Goal: Information Seeking & Learning: Learn about a topic

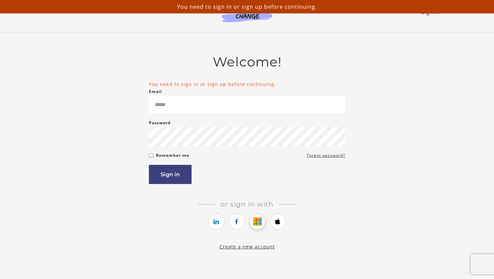
click at [259, 223] on icon "https://courses.thinkific.com/users/auth/google?ss%5Breferral%5D=&ss%5Buser_ret…" at bounding box center [257, 222] width 8 height 8
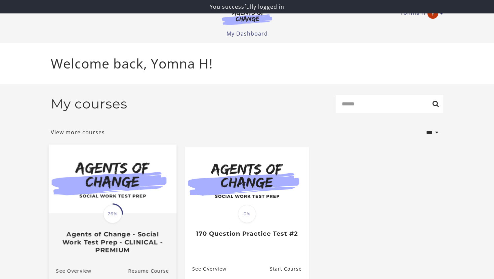
click at [133, 208] on img at bounding box center [113, 179] width 128 height 69
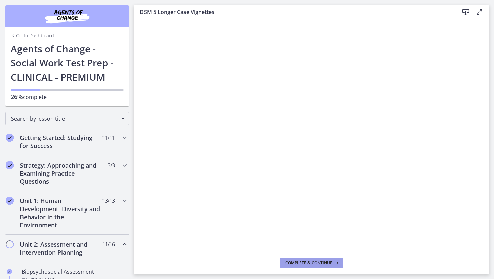
click at [332, 268] on button "Complete & continue" at bounding box center [311, 263] width 63 height 11
click at [130, 74] on div "Go to Dashboard Go to Dashboard Agents of Change - Social Work Test Prep - CLIN…" at bounding box center [67, 53] width 134 height 106
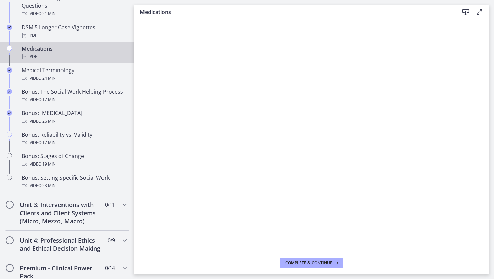
scroll to position [484, 0]
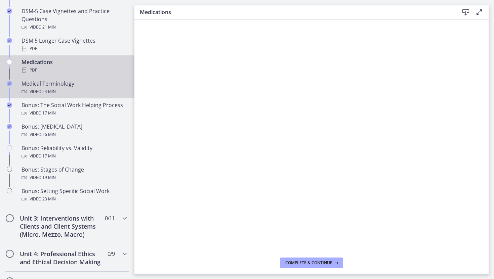
click at [56, 83] on div "Medical Terminology Video · 24 min" at bounding box center [74, 88] width 105 height 16
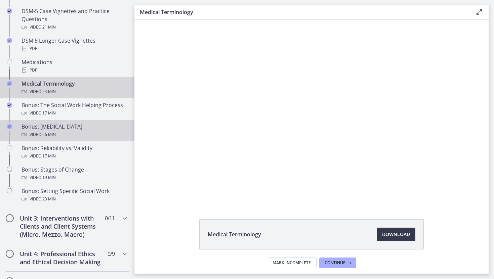
click at [80, 126] on div "Bonus: Personality Disorders Video · 26 min" at bounding box center [74, 131] width 105 height 16
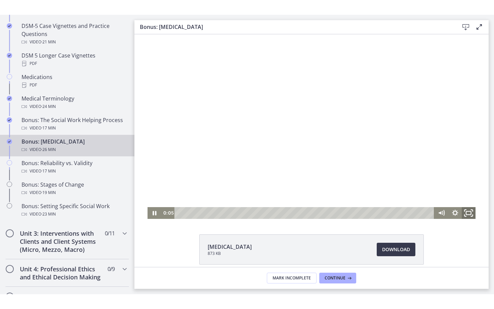
click at [469, 216] on icon "Fullscreen" at bounding box center [468, 213] width 16 height 14
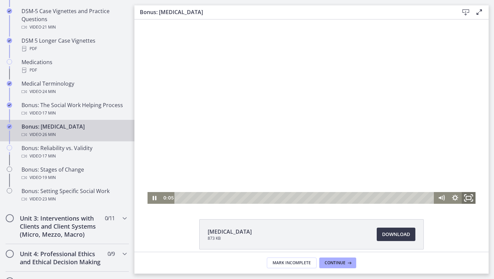
scroll to position [453, 0]
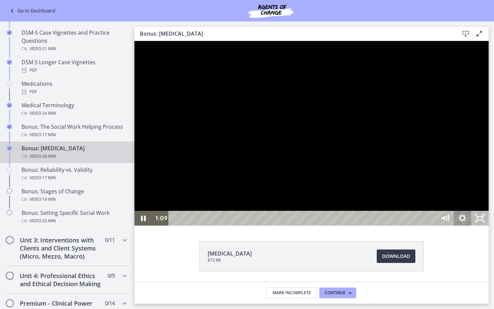
click at [471, 225] on icon "Show settings menu" at bounding box center [462, 218] width 17 height 15
click at [488, 225] on div at bounding box center [311, 133] width 354 height 184
click at [134, 41] on button "Play Video: chtpa6pl07nsrrbj7670.mp4" at bounding box center [134, 41] width 0 height 0
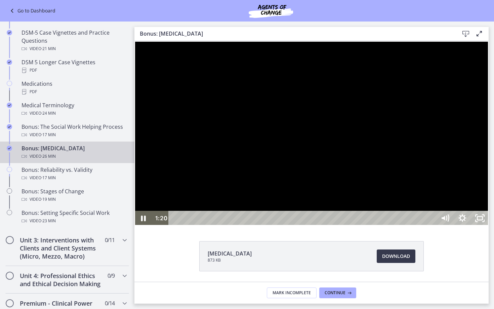
click at [483, 128] on div at bounding box center [311, 133] width 354 height 184
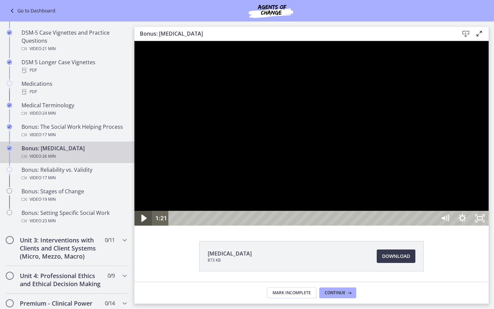
click at [143, 227] on icon "Play Video" at bounding box center [143, 218] width 21 height 18
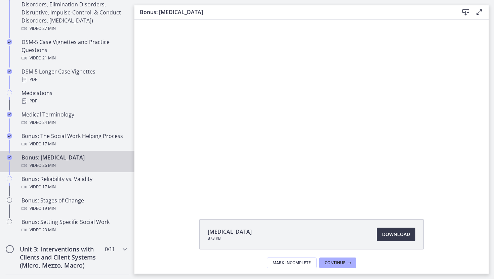
scroll to position [484, 0]
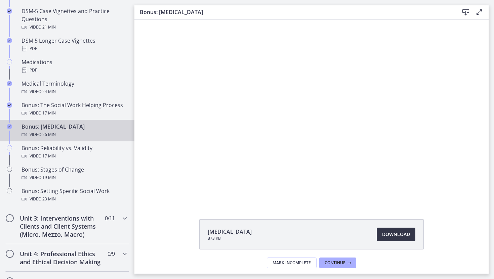
click at [399, 228] on link "Download Opens in a new window" at bounding box center [396, 234] width 39 height 13
click at [337, 261] on span "Continue" at bounding box center [335, 262] width 21 height 5
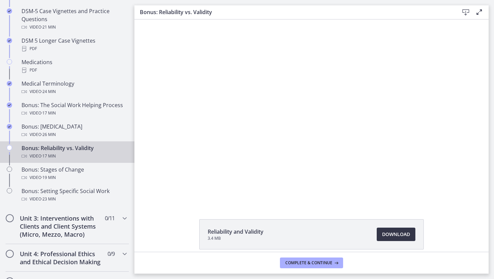
click at [401, 232] on span "Download Opens in a new window" at bounding box center [396, 234] width 28 height 8
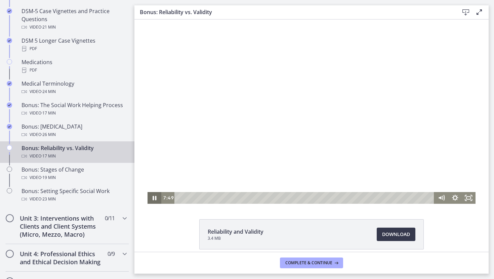
click at [155, 196] on icon "Pause" at bounding box center [154, 198] width 14 height 12
click at [156, 203] on icon "Play Video" at bounding box center [155, 198] width 16 height 14
click at [302, 264] on span "Complete & continue" at bounding box center [308, 262] width 47 height 5
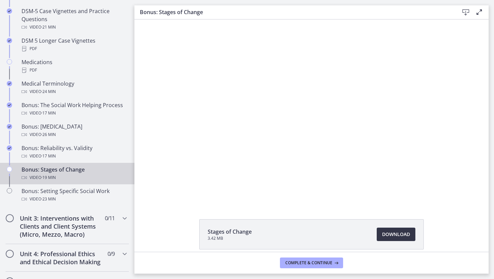
click at [392, 233] on span "Download Opens in a new window" at bounding box center [396, 234] width 28 height 8
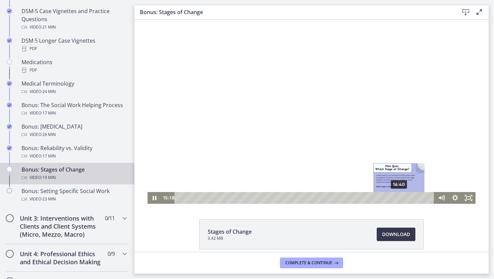
click at [399, 196] on div "16:40" at bounding box center [305, 198] width 252 height 12
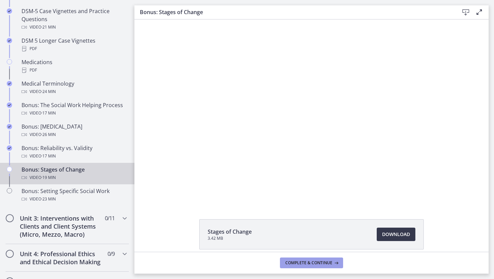
click at [314, 262] on span "Complete & continue" at bounding box center [308, 262] width 47 height 5
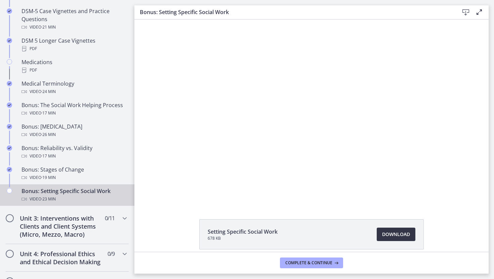
click at [399, 231] on span "Download Opens in a new window" at bounding box center [396, 234] width 28 height 8
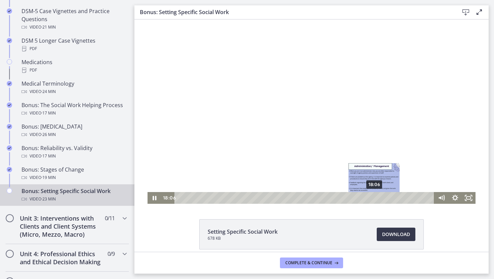
click at [374, 197] on div "18:06" at bounding box center [305, 198] width 252 height 12
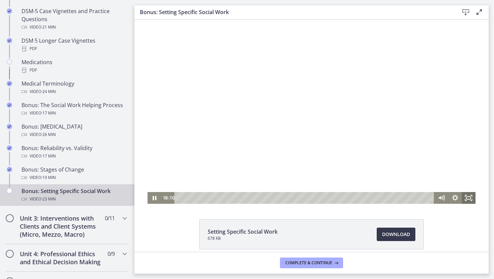
click at [471, 197] on icon "Fullscreen" at bounding box center [469, 198] width 14 height 12
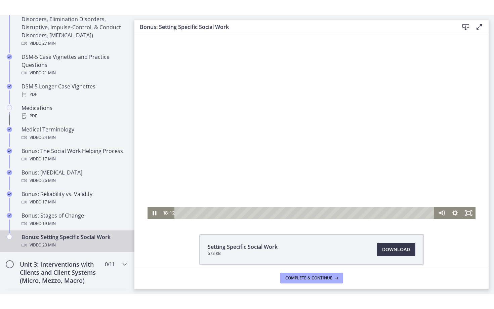
scroll to position [484, 0]
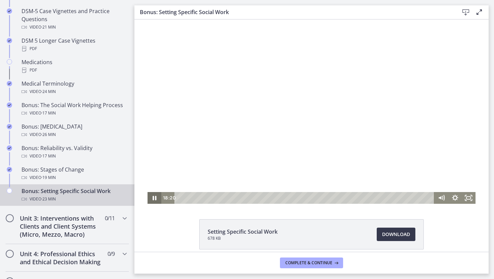
click at [153, 201] on icon "Pause" at bounding box center [154, 198] width 14 height 12
click at [470, 198] on icon "Fullscreen" at bounding box center [468, 198] width 16 height 14
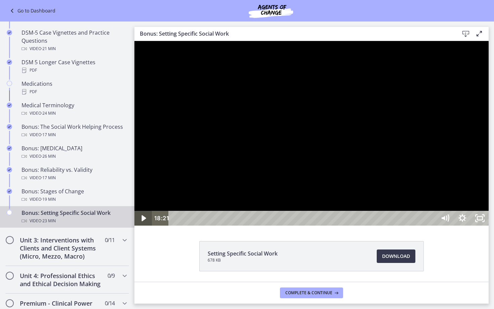
click at [146, 225] on icon "Play Video" at bounding box center [143, 218] width 17 height 15
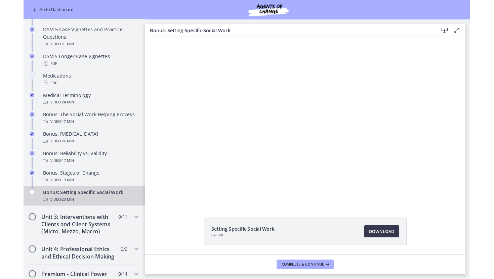
scroll to position [484, 0]
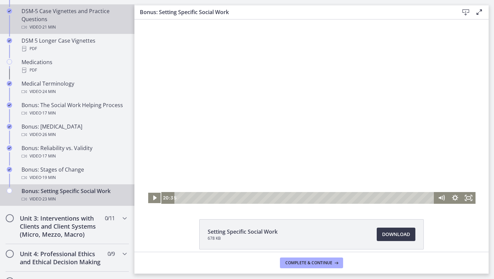
click at [147, 192] on button "Play Video" at bounding box center [154, 198] width 14 height 12
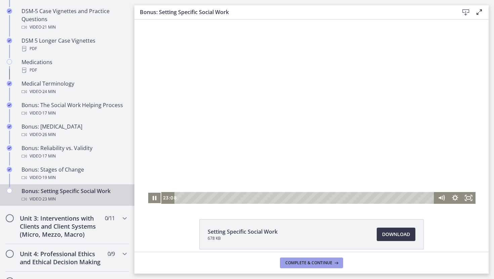
click at [316, 263] on span "Complete & continue" at bounding box center [308, 262] width 47 height 5
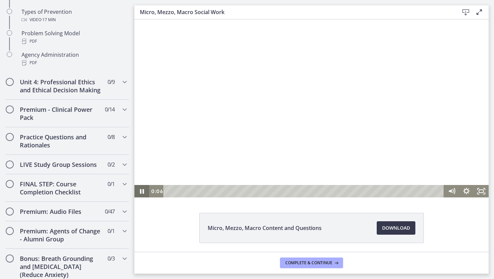
click at [145, 192] on icon "Pause" at bounding box center [141, 191] width 15 height 12
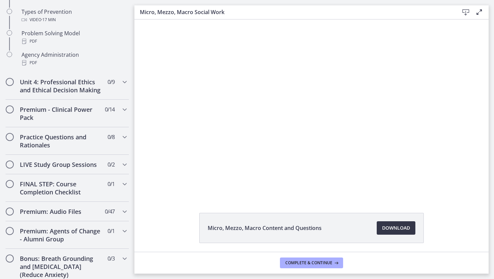
click at [389, 229] on span "Download Opens in a new window" at bounding box center [396, 228] width 28 height 8
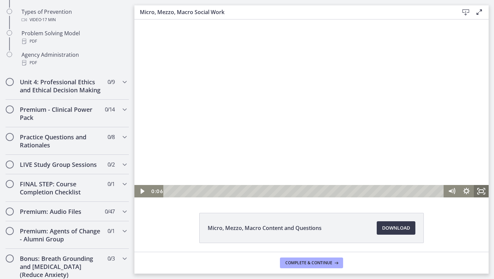
click at [483, 189] on icon "Fullscreen" at bounding box center [481, 191] width 15 height 12
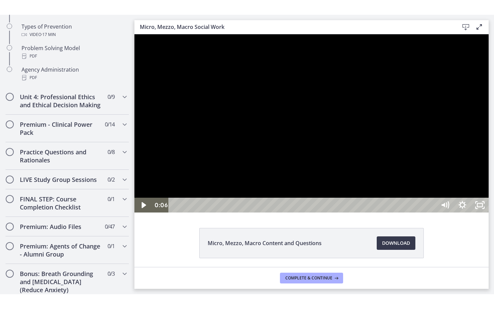
scroll to position [453, 0]
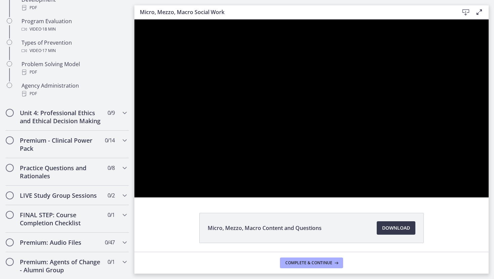
scroll to position [484, 0]
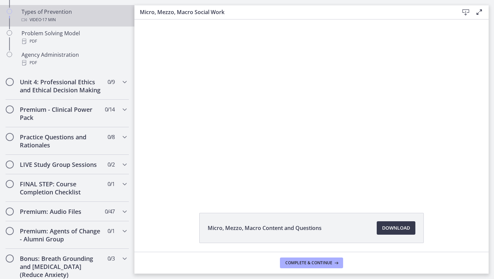
click at [113, 24] on link "Types of Prevention Video · 17 min" at bounding box center [67, 16] width 134 height 22
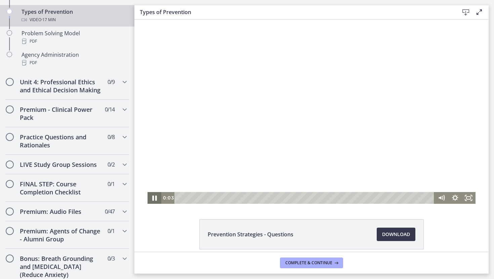
click at [156, 198] on icon "Pause" at bounding box center [154, 198] width 4 height 5
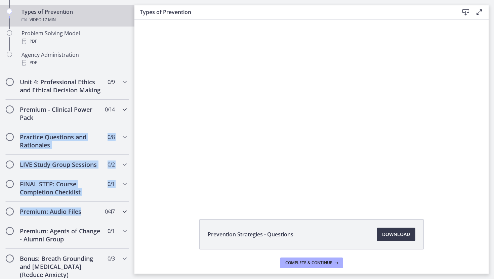
drag, startPoint x: 130, startPoint y: 216, endPoint x: 127, endPoint y: 111, distance: 104.5
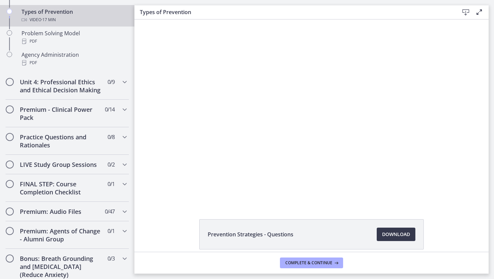
click at [493, 127] on main "Types of Prevention Download Enable fullscreen Prevention Strategies - Question…" at bounding box center [313, 139] width 359 height 279
click at [490, 119] on main "Types of Prevention Download Enable fullscreen Prevention Strategies - Question…" at bounding box center [313, 139] width 359 height 279
drag, startPoint x: 484, startPoint y: 95, endPoint x: 472, endPoint y: 5, distance: 90.1
click at [472, 19] on html "Click for sound @keyframes VOLUME_SMALL_WAVE_FLASH { 0% { opacity: 0; } 33% { o…" at bounding box center [311, 111] width 354 height 184
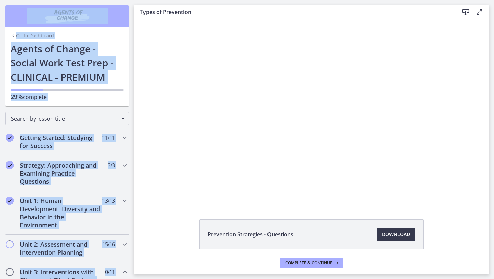
drag, startPoint x: 0, startPoint y: 97, endPoint x: 0, endPoint y: -26, distance: 123.6
click at [0, 0] on html "Skip to main content Go to Dashboard Go to Dashboard Go to Dashboard Agents of …" at bounding box center [247, 139] width 494 height 279
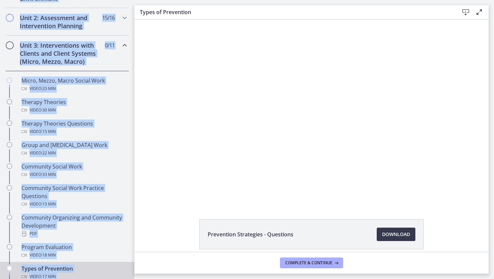
scroll to position [219, 0]
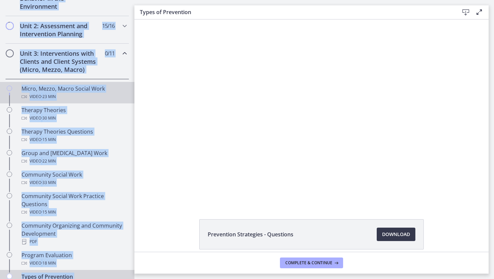
click at [32, 94] on div "Video · 23 min" at bounding box center [74, 97] width 105 height 8
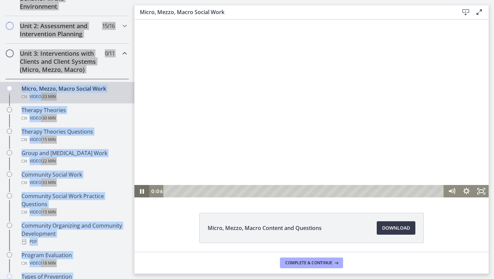
click at [137, 190] on icon "Pause" at bounding box center [141, 191] width 15 height 12
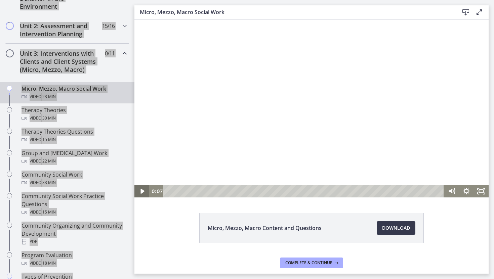
click at [137, 190] on icon "Play Video" at bounding box center [142, 191] width 15 height 12
click at [478, 191] on icon "Fullscreen" at bounding box center [481, 191] width 15 height 12
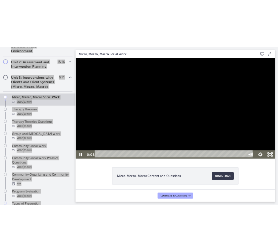
scroll to position [188, 0]
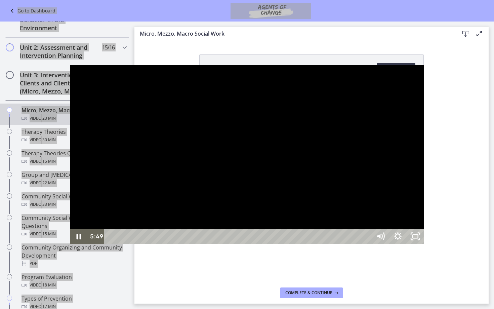
click at [387, 143] on div at bounding box center [247, 154] width 354 height 178
click at [70, 65] on button "Play Video: cbe5fj9t4o1cl02sigfg.mp4" at bounding box center [70, 65] width 0 height 0
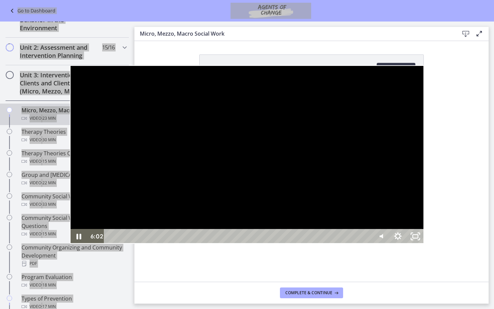
click at [424, 159] on div at bounding box center [247, 154] width 354 height 178
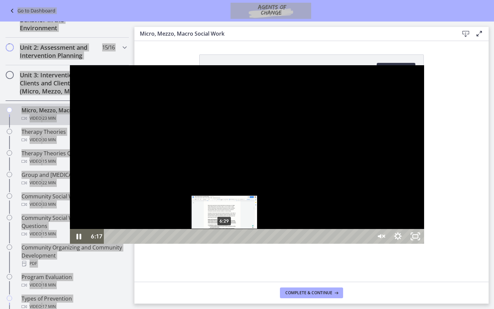
click at [155, 244] on div "6:29" at bounding box center [239, 236] width 257 height 15
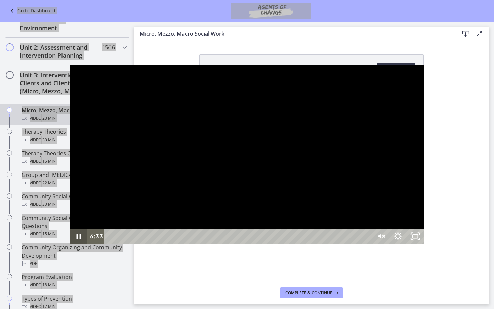
click at [70, 244] on icon "Pause" at bounding box center [78, 236] width 17 height 15
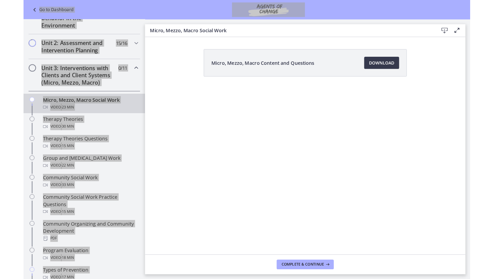
scroll to position [218, 0]
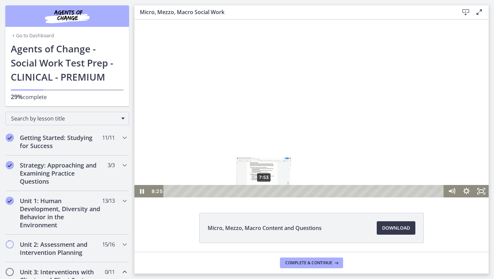
click at [264, 191] on div "7:53" at bounding box center [305, 191] width 272 height 12
click at [142, 189] on icon "Pause" at bounding box center [142, 191] width 18 height 15
click at [137, 191] on icon "Play Video" at bounding box center [143, 191] width 18 height 15
click at [142, 190] on icon "Pause" at bounding box center [141, 191] width 15 height 12
click at [142, 190] on icon "Play Video" at bounding box center [142, 191] width 4 height 5
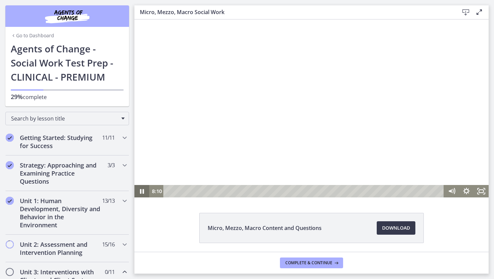
click at [142, 190] on icon "Pause" at bounding box center [141, 191] width 15 height 12
click at [142, 190] on icon "Play Video" at bounding box center [142, 191] width 4 height 6
click at [484, 192] on icon "Fullscreen" at bounding box center [481, 191] width 18 height 15
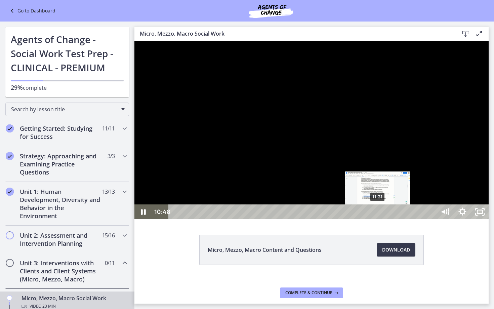
click at [378, 219] on div "11:31" at bounding box center [303, 211] width 257 height 15
click at [381, 219] on div "11:42" at bounding box center [303, 211] width 257 height 15
click at [385, 219] on div "11:56" at bounding box center [303, 211] width 257 height 15
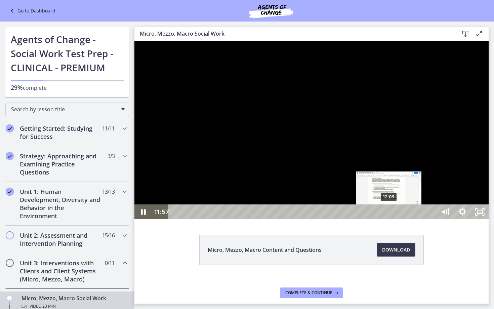
click at [389, 219] on div "12:09" at bounding box center [303, 211] width 257 height 15
click at [394, 219] on div "12:25" at bounding box center [303, 211] width 257 height 15
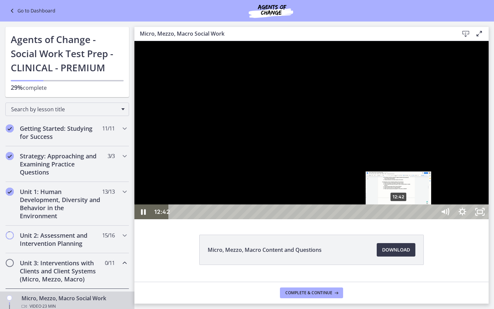
click at [399, 219] on div "12:42" at bounding box center [303, 211] width 257 height 15
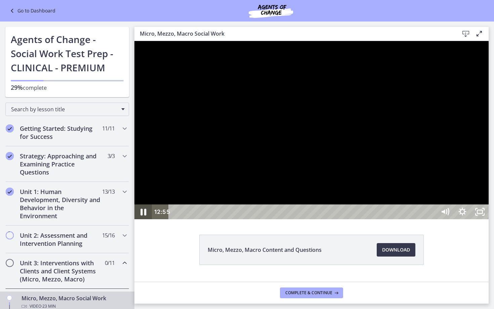
click at [140, 221] on icon "Pause" at bounding box center [143, 212] width 21 height 18
click at [143, 215] on icon "Play Video" at bounding box center [143, 211] width 5 height 7
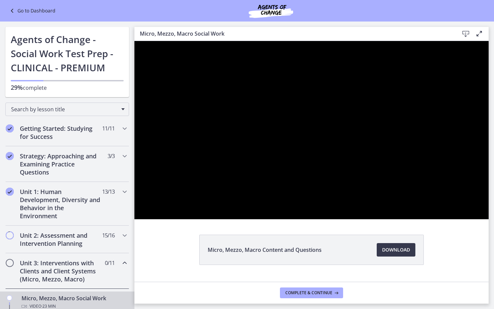
click at [134, 204] on button "Pause" at bounding box center [142, 211] width 17 height 15
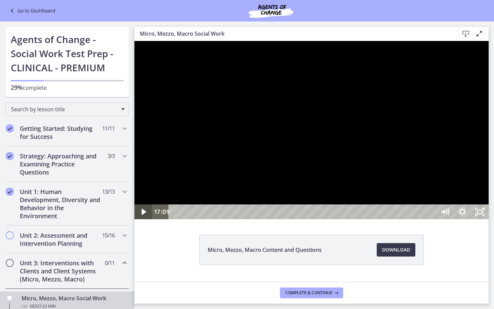
click at [139, 219] on icon "Play Video" at bounding box center [143, 211] width 17 height 15
click at [143, 219] on icon "Pause" at bounding box center [142, 211] width 17 height 15
click at [139, 219] on icon "Play Video" at bounding box center [143, 211] width 17 height 15
click at [432, 219] on div "22:30" at bounding box center [303, 211] width 257 height 15
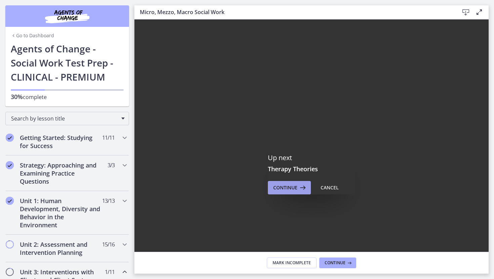
click at [278, 185] on span "Continue" at bounding box center [285, 188] width 24 height 8
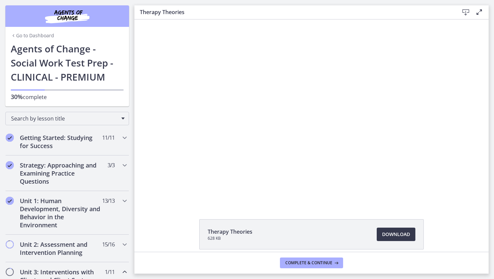
click at [131, 98] on div "Go to Dashboard Go to Dashboard Agents of Change - Social Work Test Prep - CLIN…" at bounding box center [67, 53] width 134 height 106
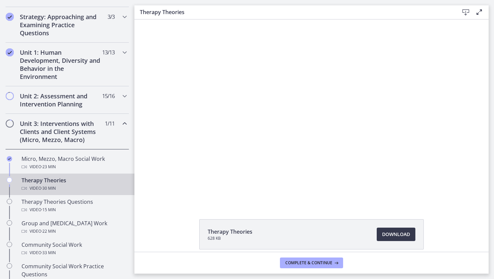
scroll to position [161, 0]
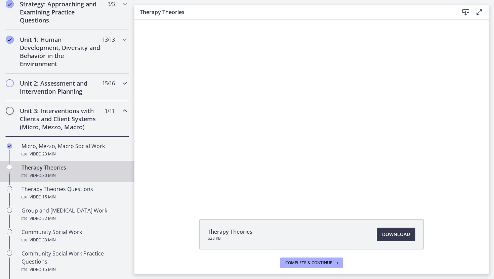
click at [122, 85] on icon "Chapters" at bounding box center [125, 83] width 8 height 8
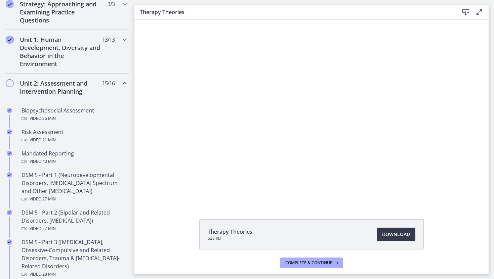
click at [142, 93] on div "Click for sound @keyframes VOLUME_SMALL_WAVE_FLASH { 0% { opacity: 0; } 33% { o…" at bounding box center [311, 111] width 354 height 184
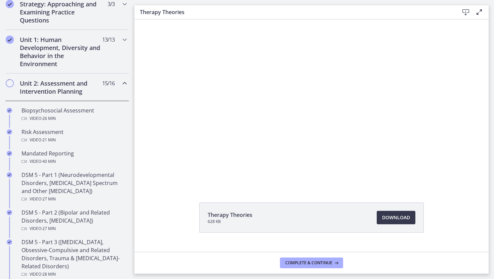
scroll to position [27, 0]
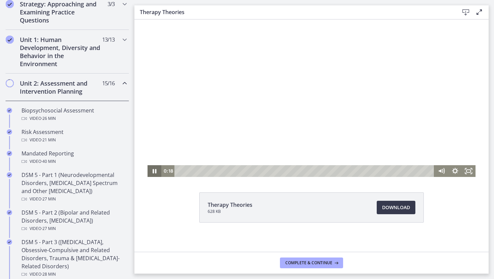
click at [155, 173] on icon "Pause" at bounding box center [155, 171] width 4 height 4
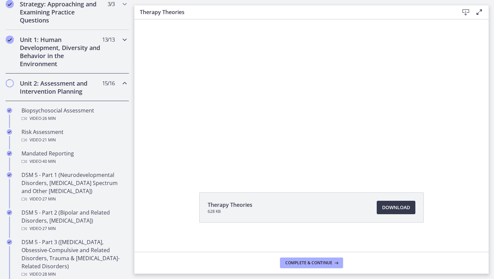
click at [124, 57] on div "Unit 1: Human Development, Diversity and Behavior in the Environment 13 / 13 Co…" at bounding box center [67, 52] width 124 height 44
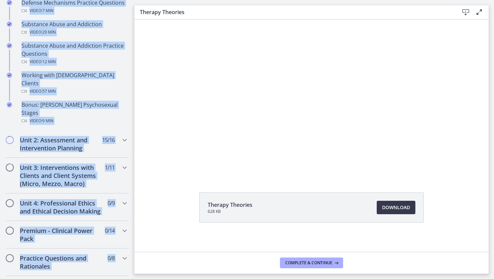
drag, startPoint x: 125, startPoint y: 52, endPoint x: 110, endPoint y: 278, distance: 226.3
click at [110, 278] on div "Getting Started: Studying for Success 11 / 11 Completed Welcome to Agents of Ch…" at bounding box center [67, 71] width 134 height 779
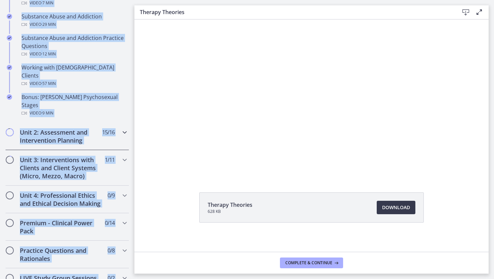
click at [123, 128] on icon "Chapters" at bounding box center [125, 132] width 8 height 8
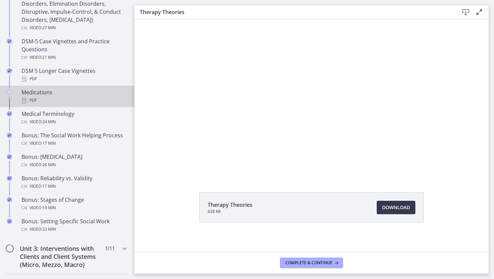
click at [95, 94] on div "Medications PDF" at bounding box center [74, 96] width 105 height 16
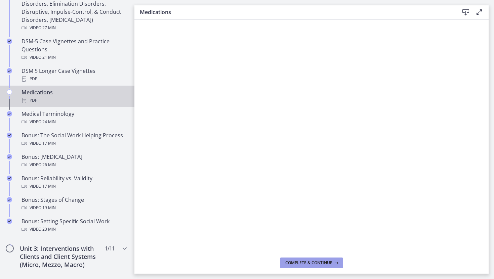
click at [299, 263] on span "Complete & continue" at bounding box center [308, 262] width 47 height 5
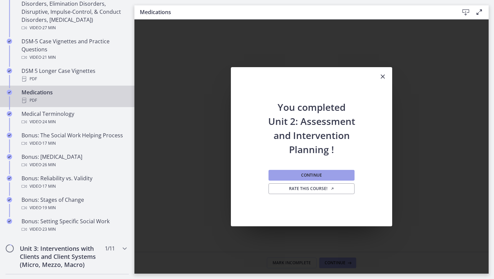
click at [311, 178] on button "Continue" at bounding box center [311, 175] width 86 height 11
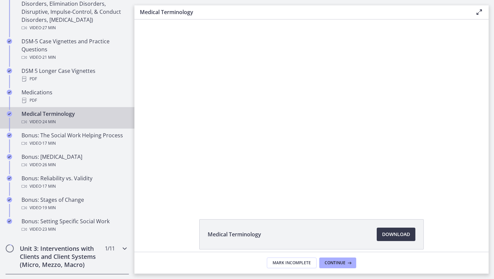
click at [97, 261] on h2 "Unit 3: Interventions with Clients and Client Systems (Micro, Mezzo, Macro)" at bounding box center [61, 257] width 82 height 24
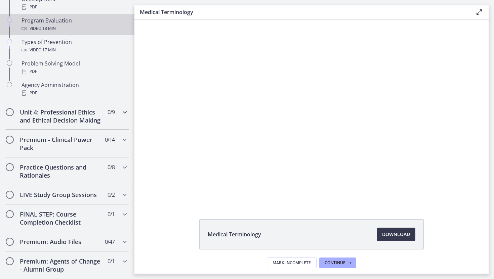
drag, startPoint x: 132, startPoint y: 116, endPoint x: 128, endPoint y: 24, distance: 92.1
click at [128, 24] on div "Getting Started: Studying for Success 11 / 11 Completed Welcome to Agents of Ch…" at bounding box center [67, 21] width 134 height 695
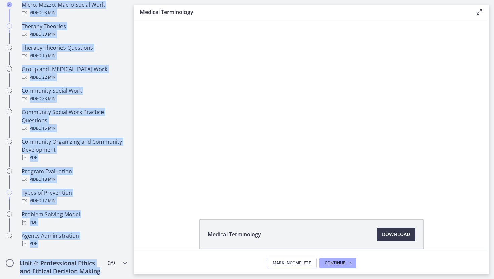
drag, startPoint x: 125, startPoint y: 119, endPoint x: 122, endPoint y: -9, distance: 127.7
click at [122, 0] on html "Skip to main content Go to Dashboard Go to Dashboard Go to Dashboard Agents of …" at bounding box center [247, 139] width 494 height 279
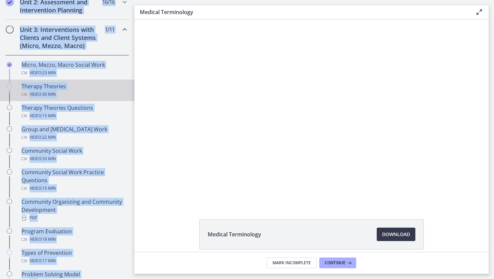
click at [42, 85] on div "Therapy Theories Video · 30 min" at bounding box center [74, 90] width 105 height 16
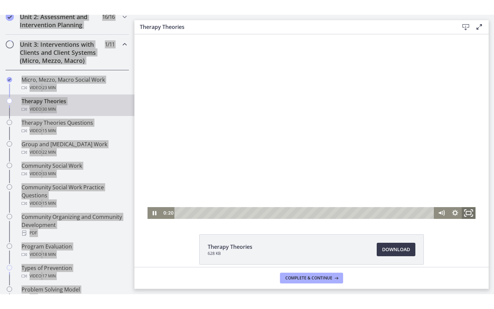
click at [469, 211] on rect "Fullscreen" at bounding box center [468, 212] width 5 height 3
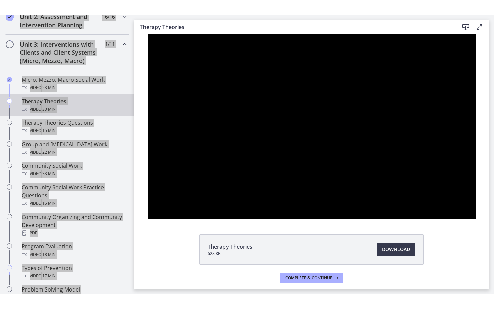
scroll to position [273, 0]
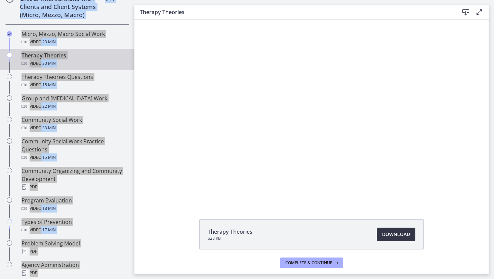
click at [398, 234] on span "Download Opens in a new window" at bounding box center [396, 234] width 28 height 8
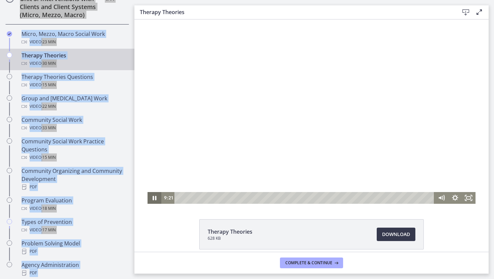
click at [154, 198] on icon "Pause" at bounding box center [154, 198] width 14 height 12
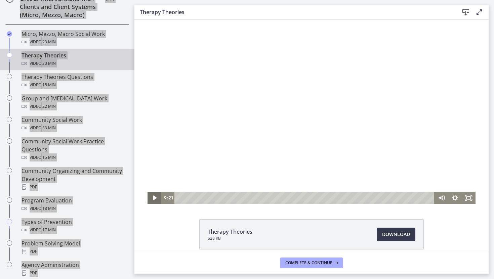
click at [154, 194] on icon "Play Video" at bounding box center [155, 198] width 14 height 12
click at [470, 195] on icon "Fullscreen" at bounding box center [469, 198] width 14 height 12
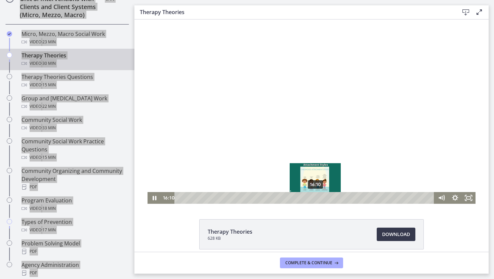
click at [315, 198] on div "16:10" at bounding box center [305, 198] width 252 height 12
click at [321, 199] on div "16:51" at bounding box center [305, 198] width 252 height 12
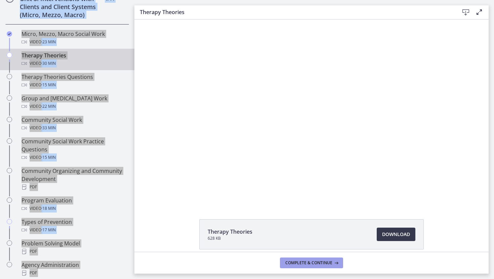
click at [309, 264] on span "Complete & continue" at bounding box center [308, 262] width 47 height 5
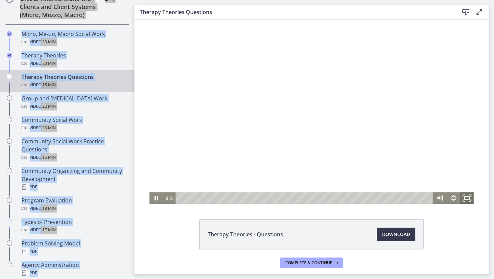
click at [471, 202] on icon "Fullscreen" at bounding box center [467, 198] width 16 height 14
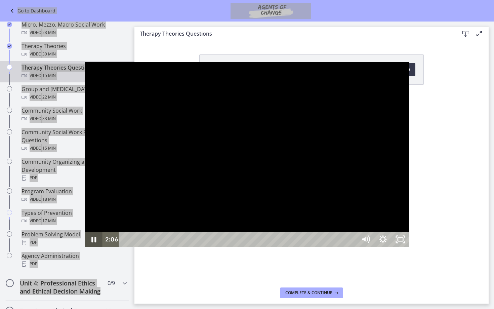
click at [85, 247] on icon "Pause" at bounding box center [93, 239] width 17 height 15
click at [92, 243] on icon "Play Video" at bounding box center [94, 238] width 5 height 7
click at [85, 247] on icon "Pause" at bounding box center [93, 239] width 17 height 15
click at [84, 248] on icon "Play Video" at bounding box center [94, 239] width 21 height 18
click at [404, 152] on div at bounding box center [247, 154] width 324 height 184
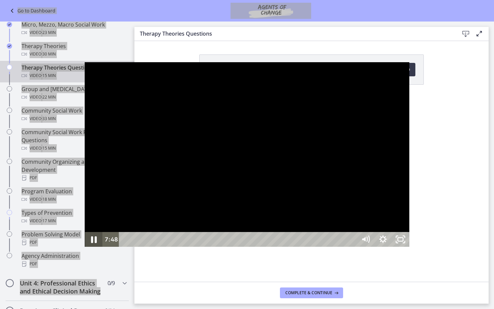
click at [83, 248] on icon "Pause" at bounding box center [93, 239] width 21 height 18
click at [84, 248] on icon "Play Video" at bounding box center [94, 239] width 21 height 18
click at [85, 247] on icon "Pause" at bounding box center [93, 239] width 17 height 15
click at [84, 248] on icon "Play Video" at bounding box center [94, 239] width 21 height 18
click at [91, 243] on icon "Pause" at bounding box center [94, 239] width 6 height 7
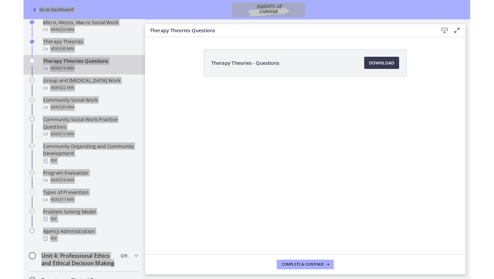
scroll to position [304, 0]
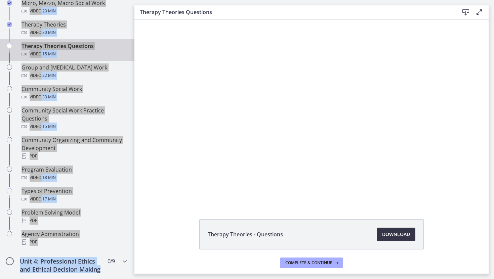
click at [391, 234] on span "Download Opens in a new window" at bounding box center [396, 234] width 28 height 8
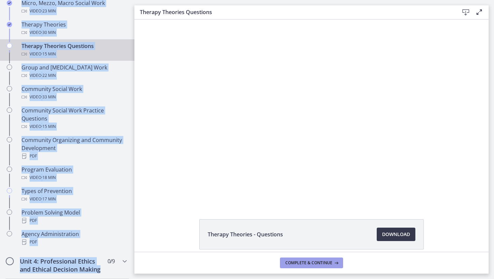
click at [321, 267] on button "Complete & continue" at bounding box center [311, 263] width 63 height 11
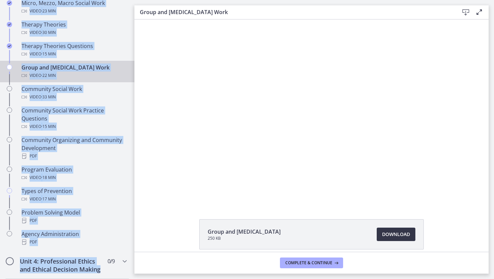
click at [396, 238] on span "Download Opens in a new window" at bounding box center [396, 234] width 28 height 8
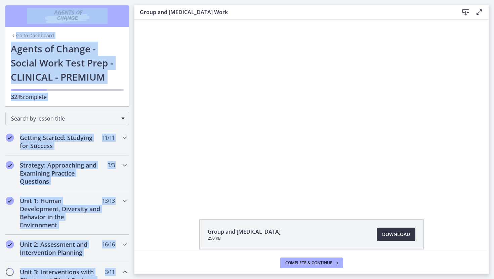
scroll to position [304, 0]
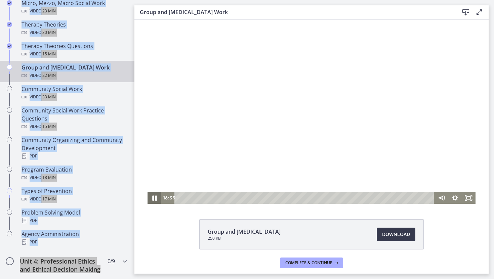
click at [153, 198] on icon "Pause" at bounding box center [154, 198] width 4 height 5
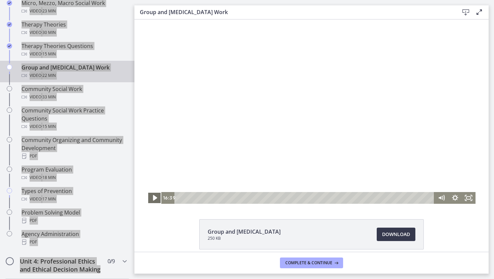
click at [153, 194] on icon "Play Video" at bounding box center [155, 198] width 16 height 14
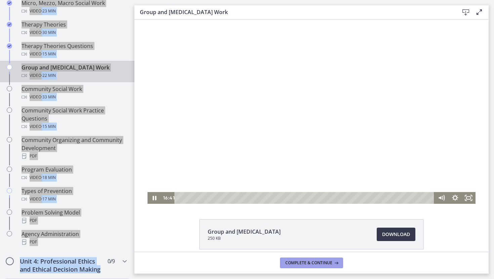
click at [294, 264] on span "Complete & continue" at bounding box center [308, 262] width 47 height 5
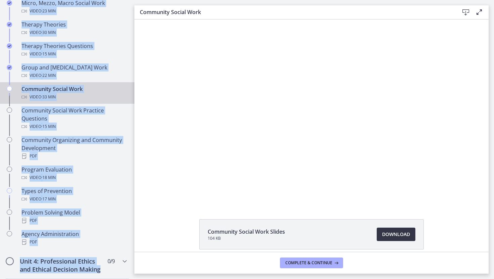
click at [394, 236] on span "Download Opens in a new window" at bounding box center [396, 234] width 28 height 8
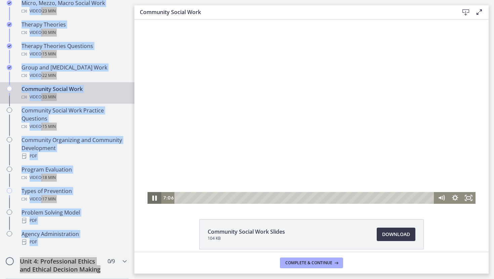
click at [153, 197] on icon "Pause" at bounding box center [154, 198] width 4 height 5
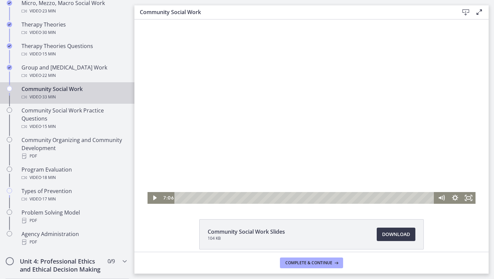
drag, startPoint x: 493, startPoint y: 154, endPoint x: 493, endPoint y: 24, distance: 129.7
click at [493, 24] on main "Community Social Work Download Enable fullscreen Community Social Work Slides 1…" at bounding box center [313, 139] width 359 height 279
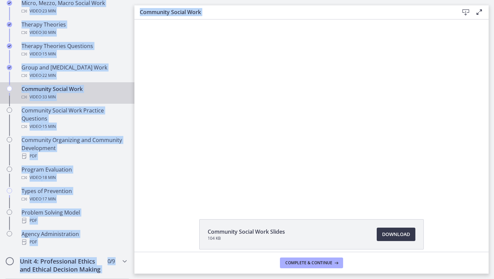
drag, startPoint x: 490, startPoint y: 73, endPoint x: 493, endPoint y: -42, distance: 115.3
click at [493, 0] on html "Skip to main content Go to Dashboard Go to Dashboard Go to Dashboard Agents of …" at bounding box center [247, 139] width 494 height 279
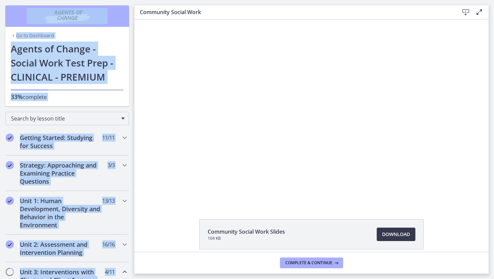
drag, startPoint x: 96, startPoint y: 256, endPoint x: 148, endPoint y: -42, distance: 302.9
click at [148, 0] on html "Skip to main content Go to Dashboard Go to Dashboard Go to Dashboard Agents of …" at bounding box center [247, 139] width 494 height 279
click at [42, 34] on link "Go to Dashboard" at bounding box center [32, 35] width 43 height 7
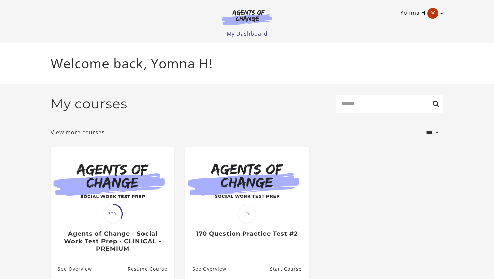
click at [431, 16] on img "Toggle menu" at bounding box center [432, 13] width 11 height 11
click at [403, 46] on link "Sign Out" at bounding box center [415, 47] width 59 height 11
